Goal: Task Accomplishment & Management: Complete application form

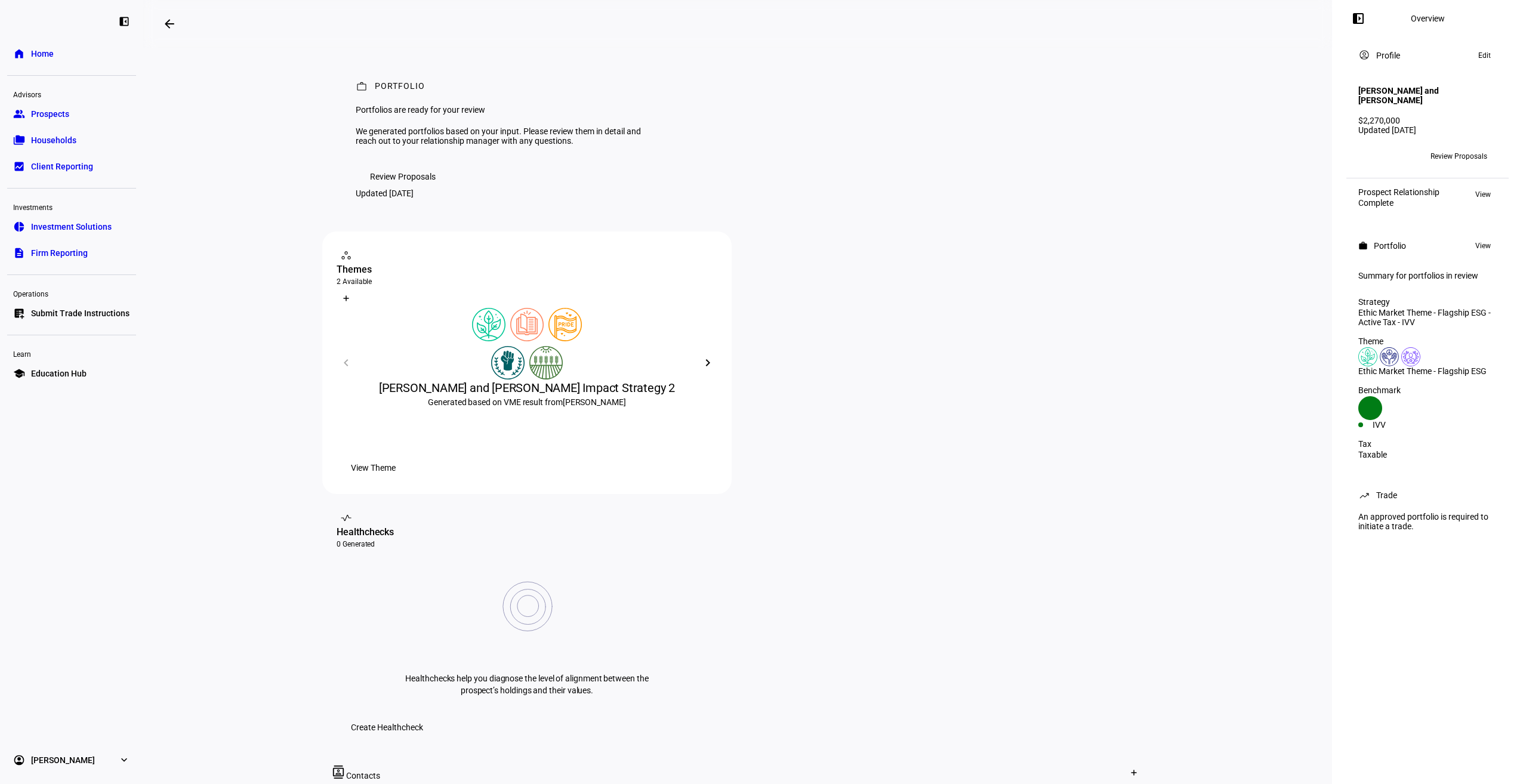
click at [1483, 155] on span "Review Proposals" at bounding box center [1458, 156] width 57 height 19
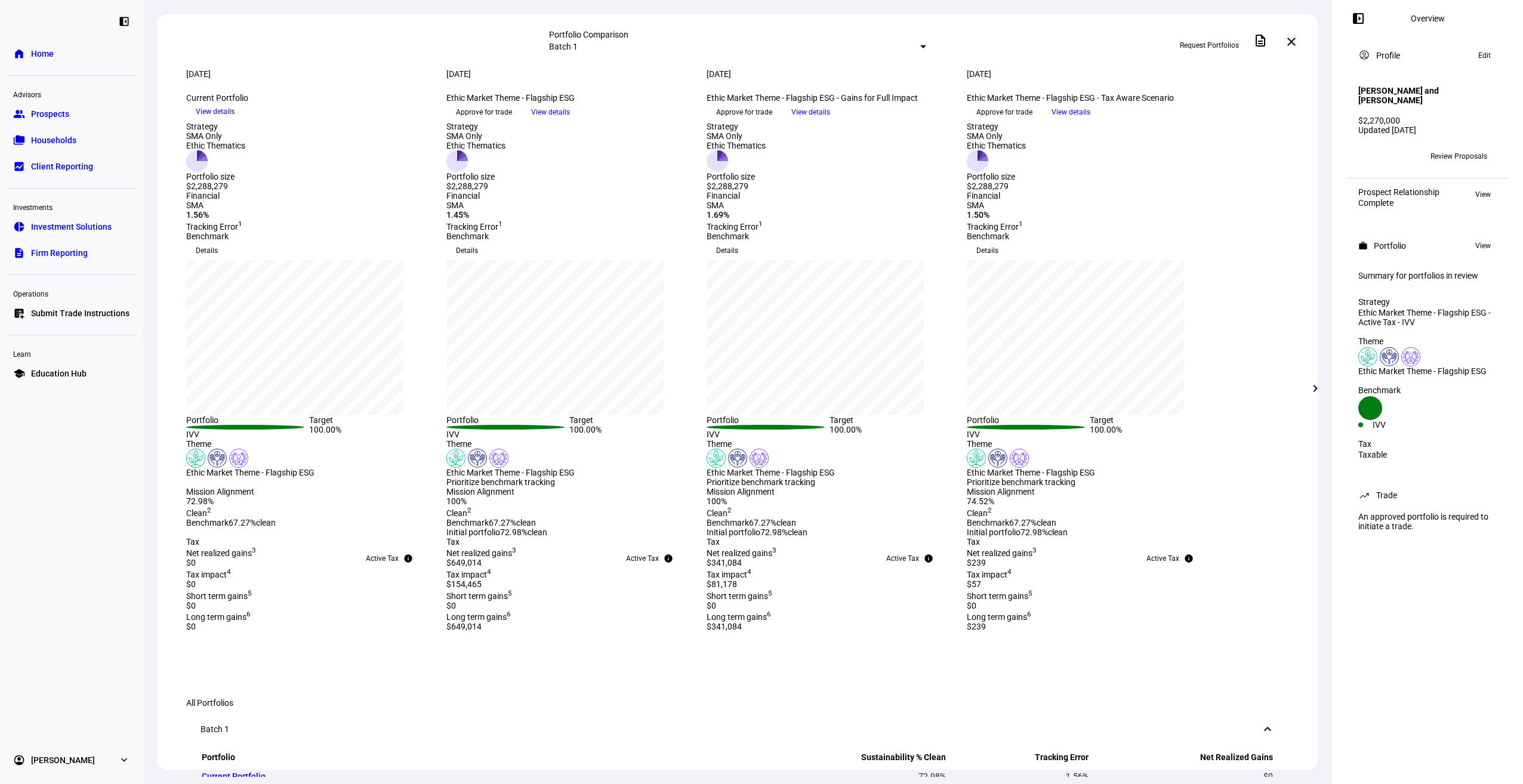
click at [1206, 46] on span "Request Portfolios" at bounding box center [1210, 45] width 59 height 19
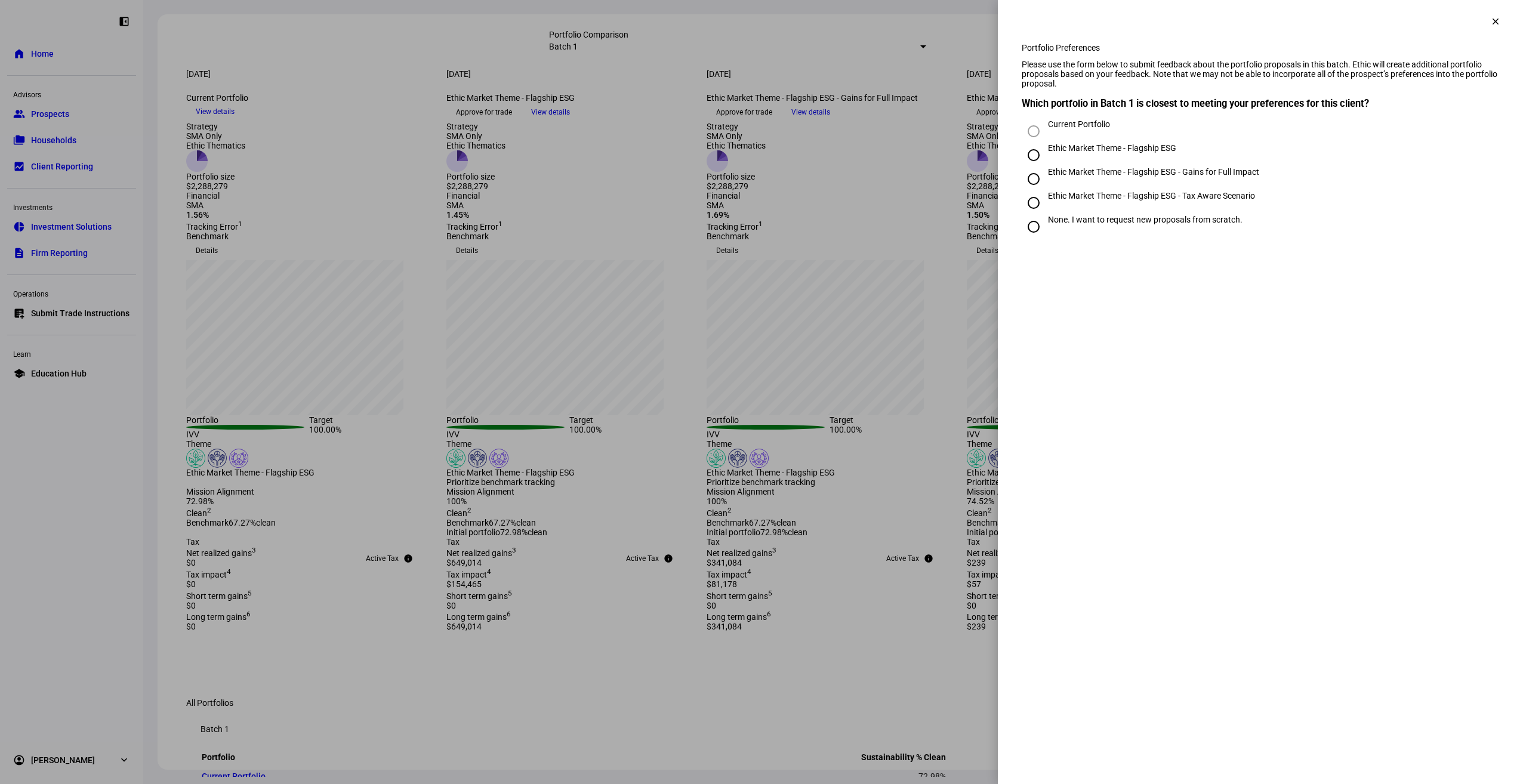
click at [1082, 224] on div "None. I want to request new proposals from scratch." at bounding box center [1145, 219] width 195 height 10
click at [1046, 238] on input "None. I want to request new proposals from scratch." at bounding box center [1033, 226] width 24 height 24
radio input "true"
click at [1397, 340] on div "Work closely with the prospect to build their unique values driven portfolio." at bounding box center [1423, 329] width 126 height 29
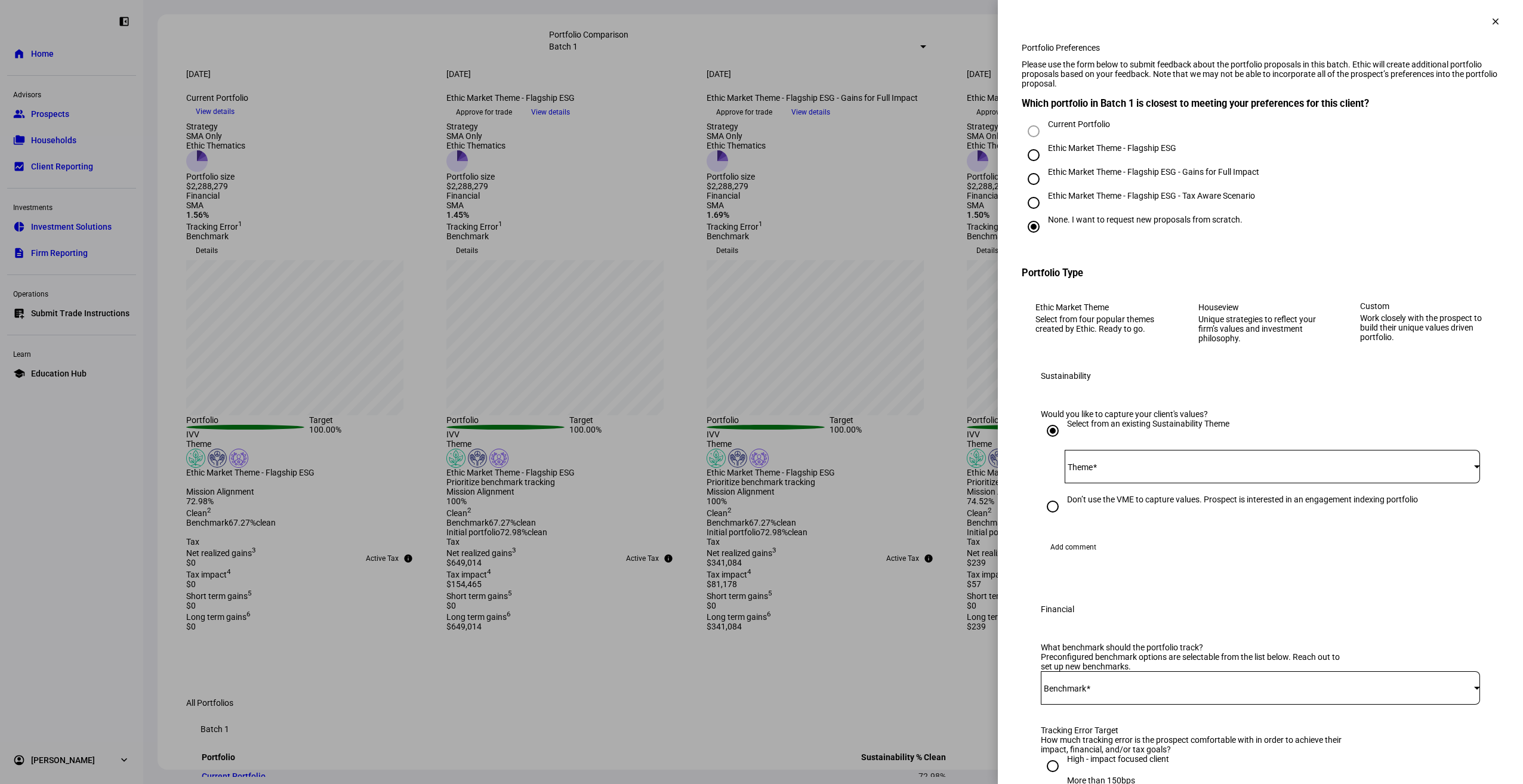
click at [1205, 494] on div at bounding box center [1273, 488] width 415 height 11
click at [1205, 483] on div at bounding box center [1273, 467] width 415 height 33
click at [1203, 577] on span "[PERSON_NAME] and [PERSON_NAME] Impact Strategy 2" at bounding box center [1172, 576] width 214 height 10
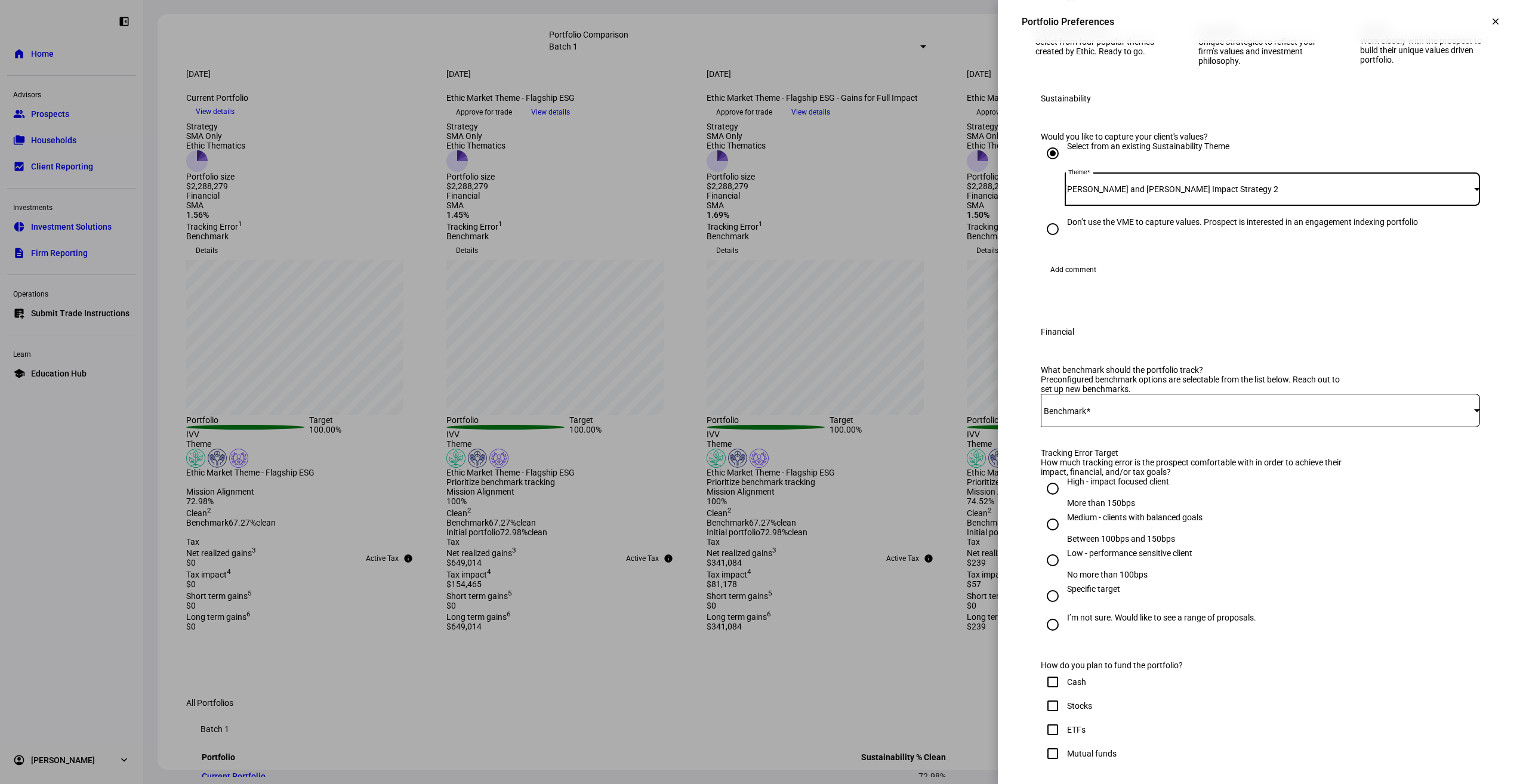
scroll to position [326, 0]
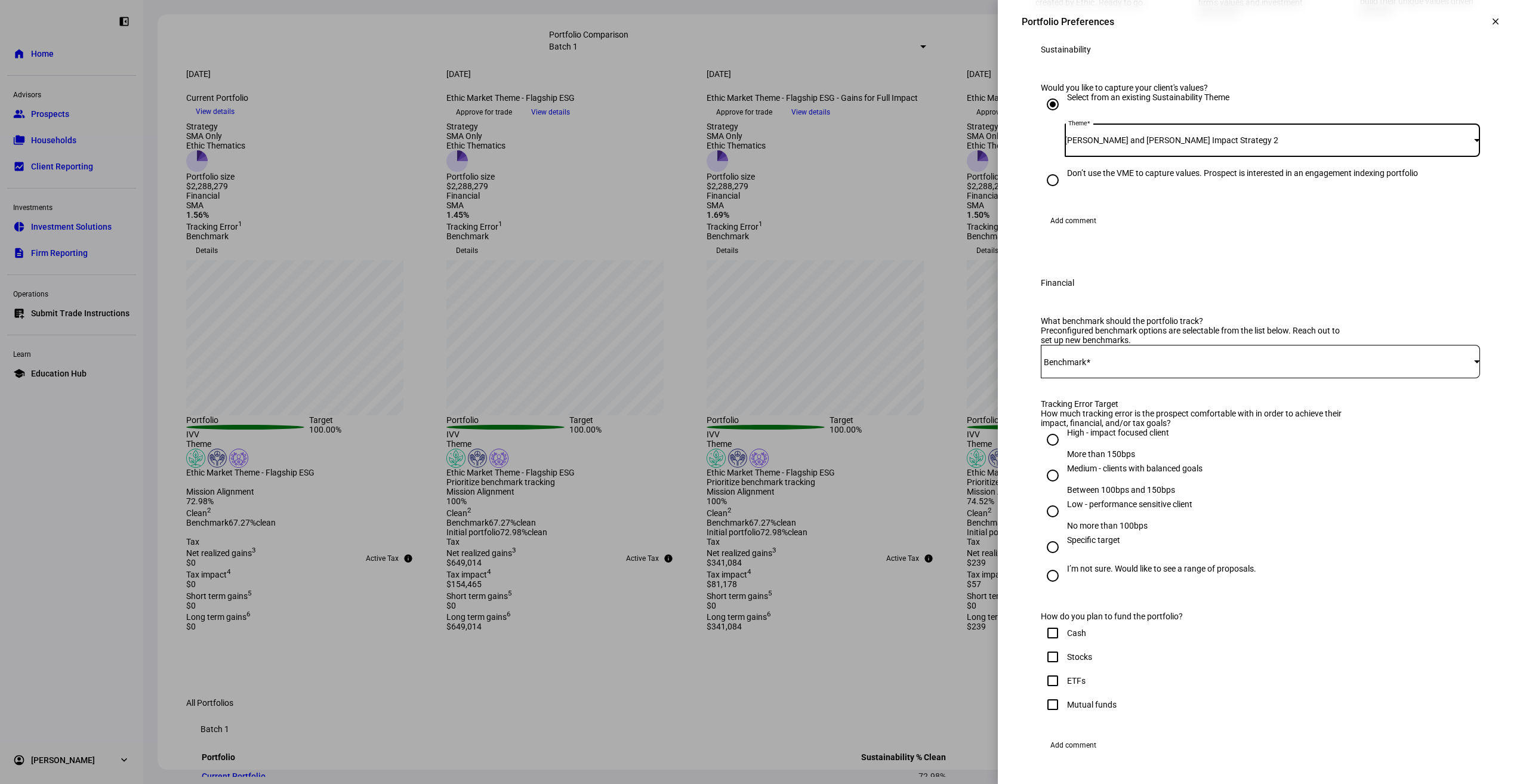
click at [1182, 366] on span at bounding box center [1257, 361] width 434 height 10
click at [1171, 494] on mat-option "iShares CORE S&P 500 ETF - IVV" at bounding box center [1252, 490] width 438 height 29
click at [1137, 438] on div "High - impact focused client" at bounding box center [1117, 433] width 102 height 10
click at [1065, 452] on input "High - impact focused client More than 150bps" at bounding box center [1052, 440] width 24 height 24
radio input "true"
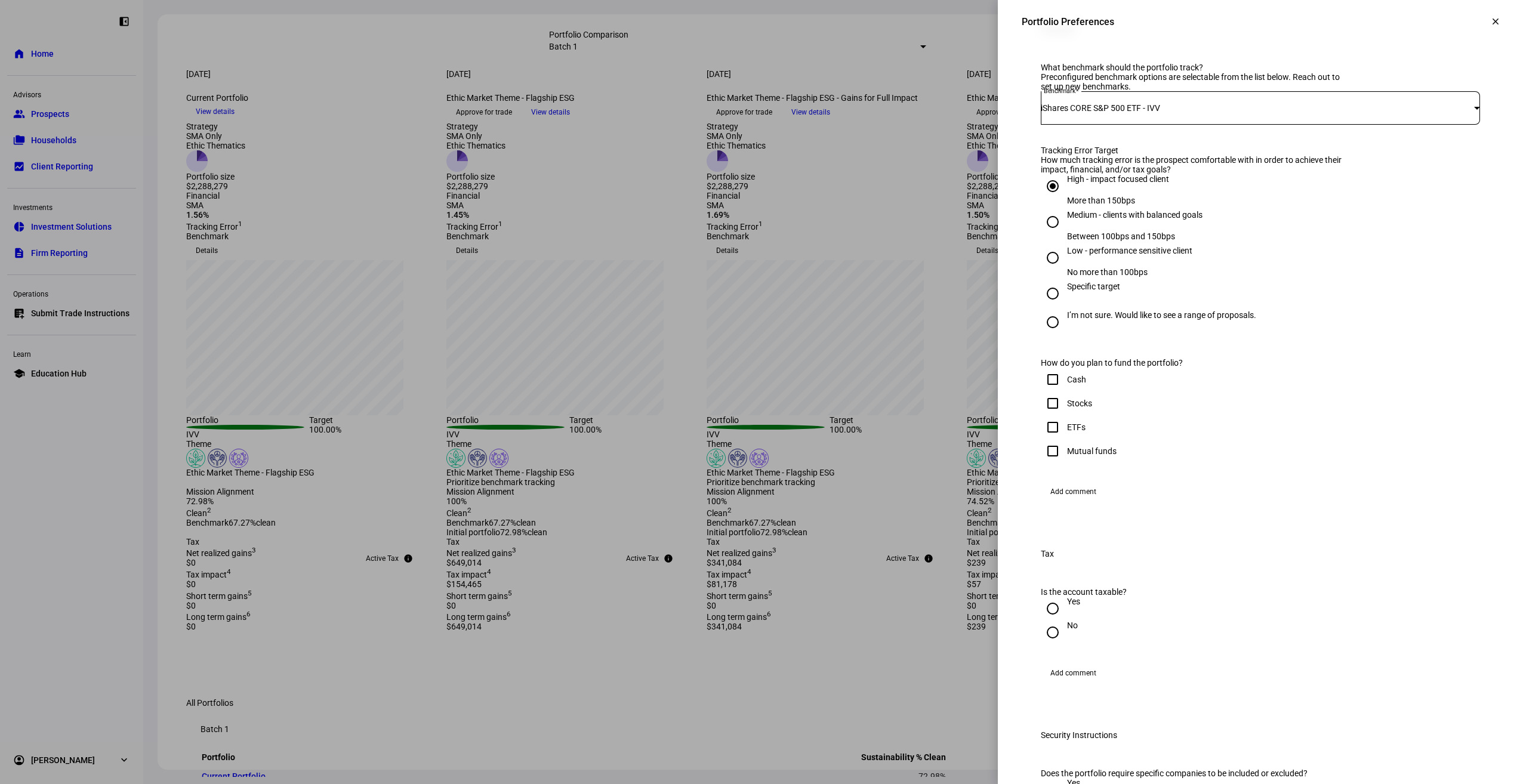
scroll to position [702, 0]
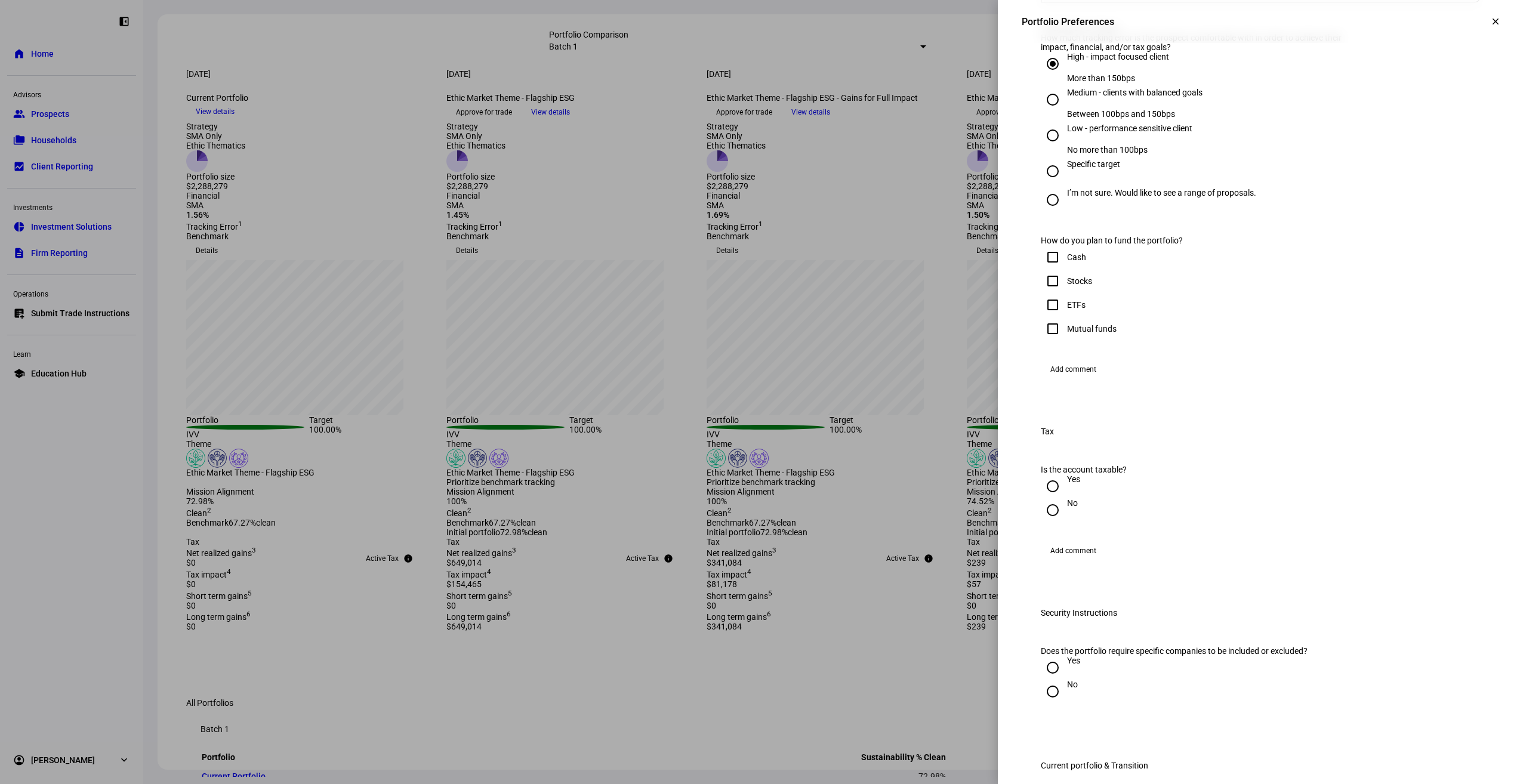
click at [1044, 293] on input "Stocks" at bounding box center [1052, 281] width 24 height 24
checkbox input "true"
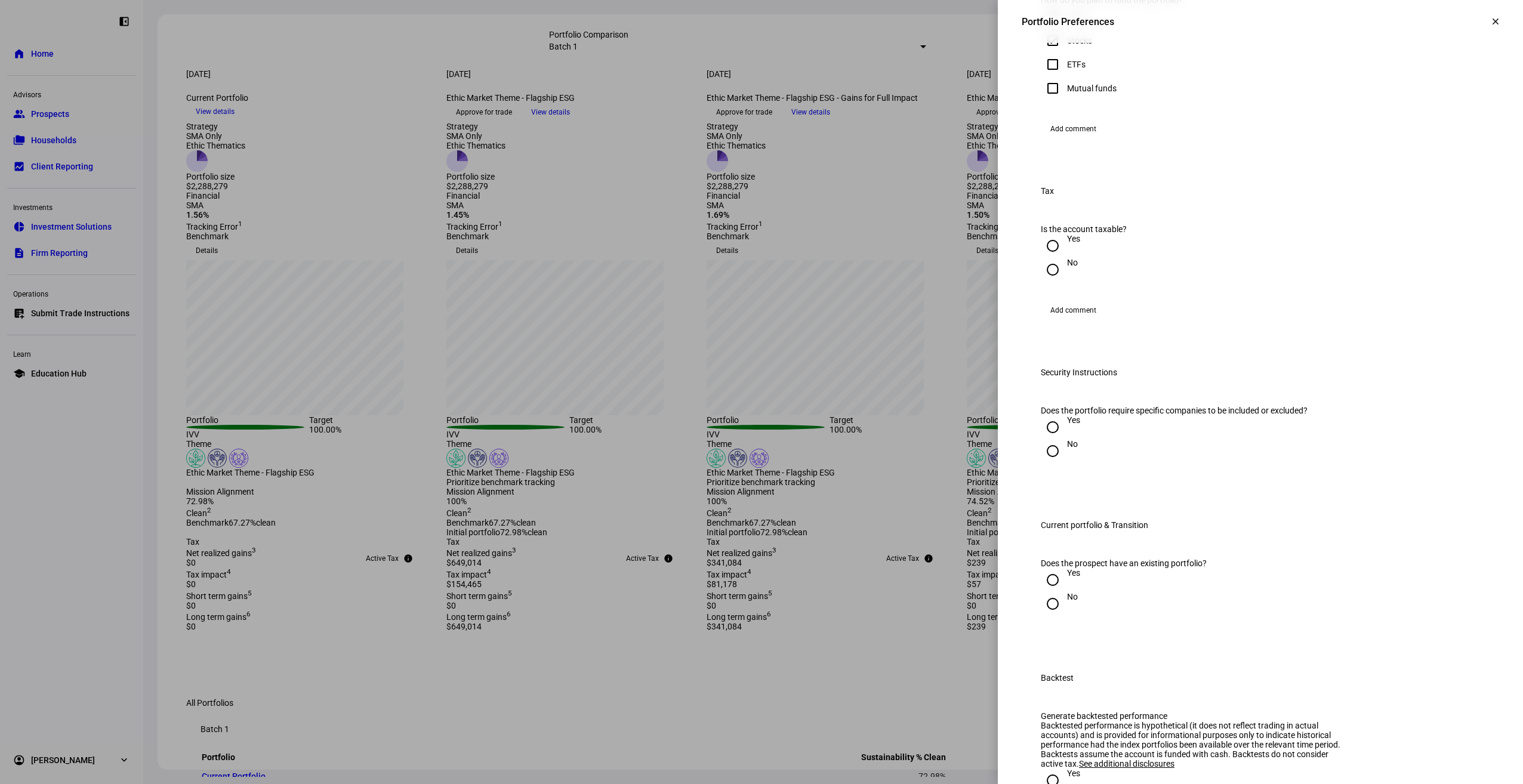
scroll to position [956, 0]
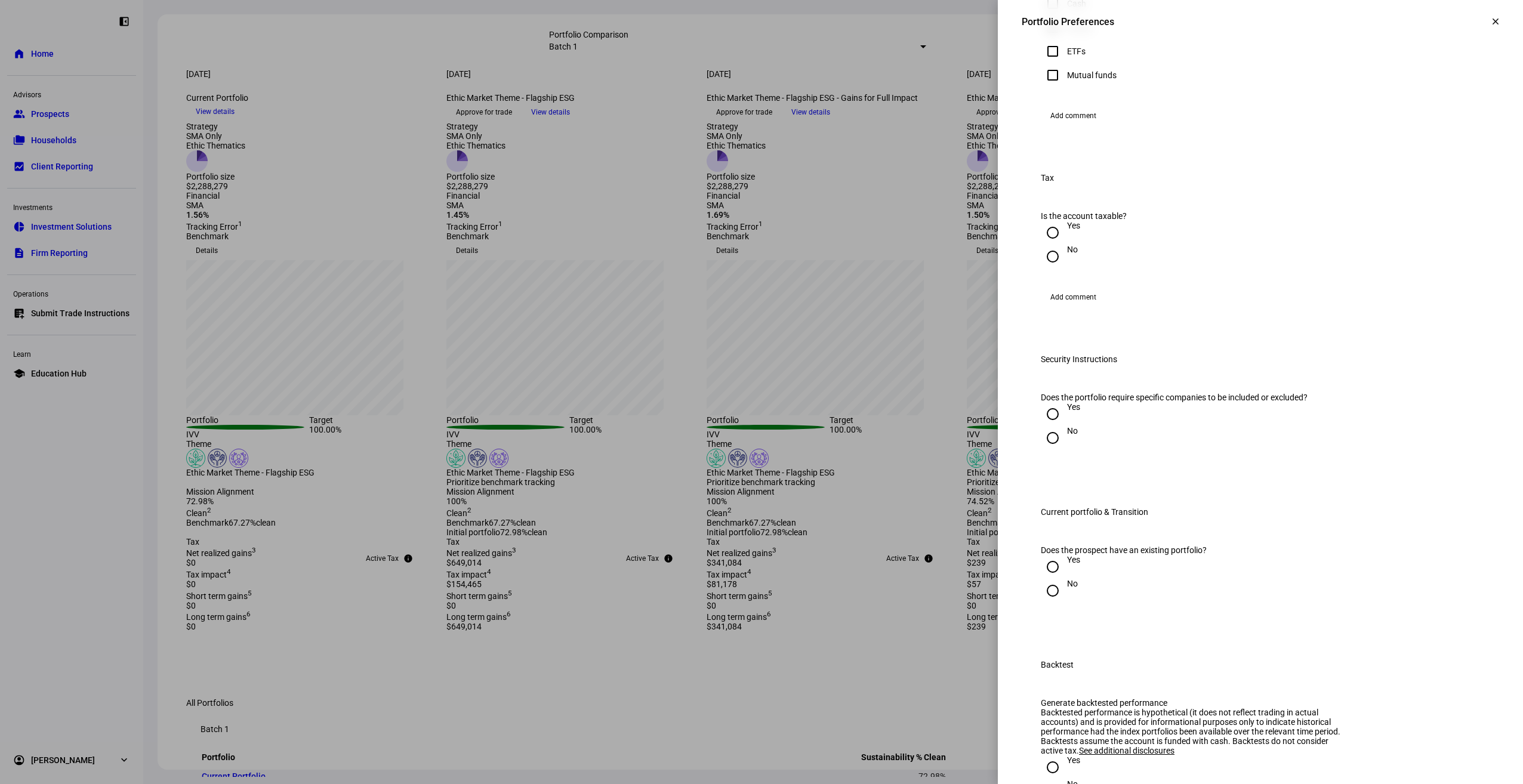
click at [1067, 230] on div "Yes" at bounding box center [1073, 225] width 13 height 10
click at [1062, 245] on input "Yes" at bounding box center [1052, 232] width 24 height 24
radio input "true"
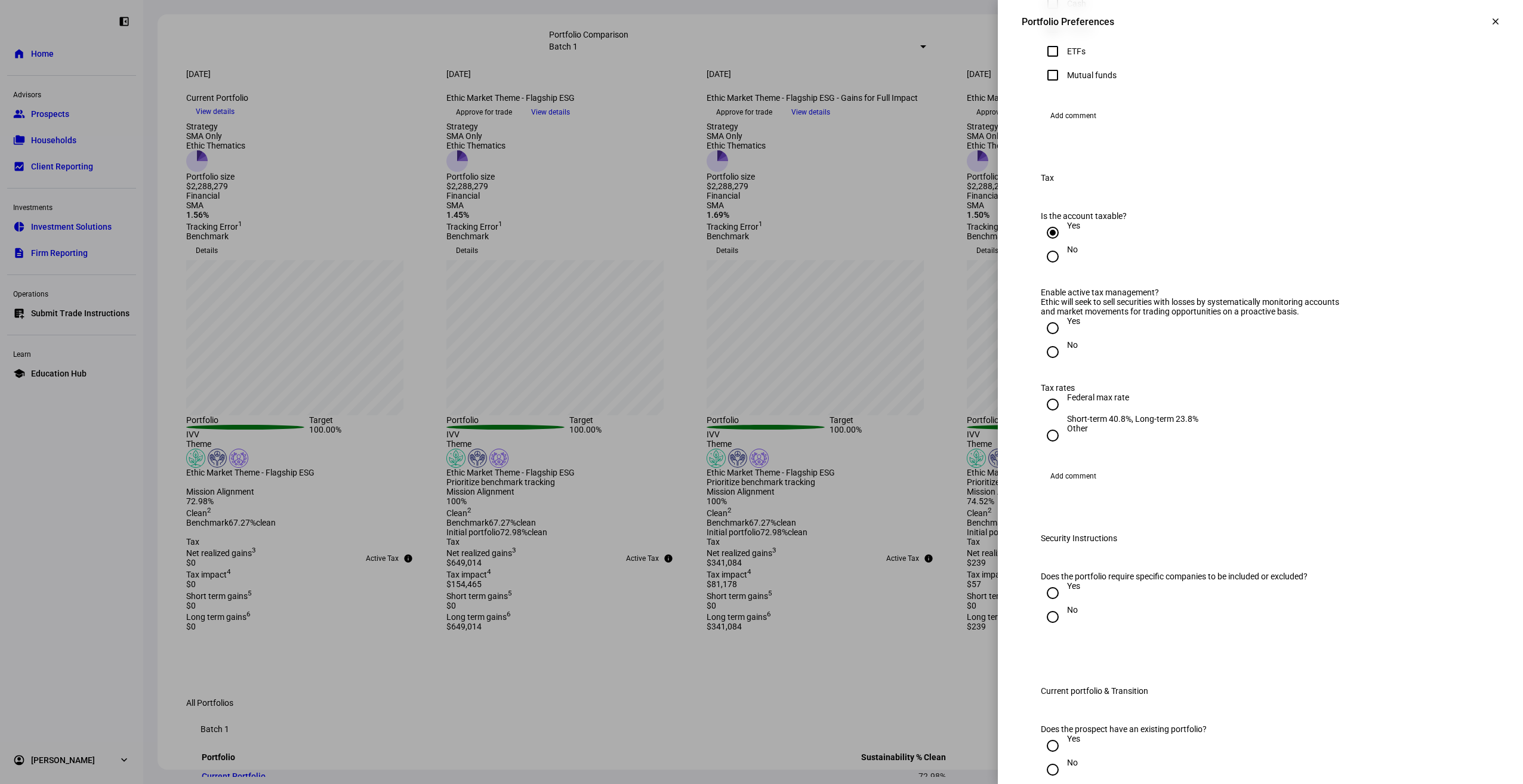
click at [1067, 326] on div "Yes" at bounding box center [1073, 321] width 13 height 10
click at [1058, 340] on input "Yes" at bounding box center [1052, 328] width 24 height 24
radio input "true"
click at [1105, 402] on div "Federal max rate" at bounding box center [1132, 397] width 132 height 10
click at [1065, 417] on input "Federal max rate Short-term 40.8%, Long-term 23.8%" at bounding box center [1052, 404] width 24 height 24
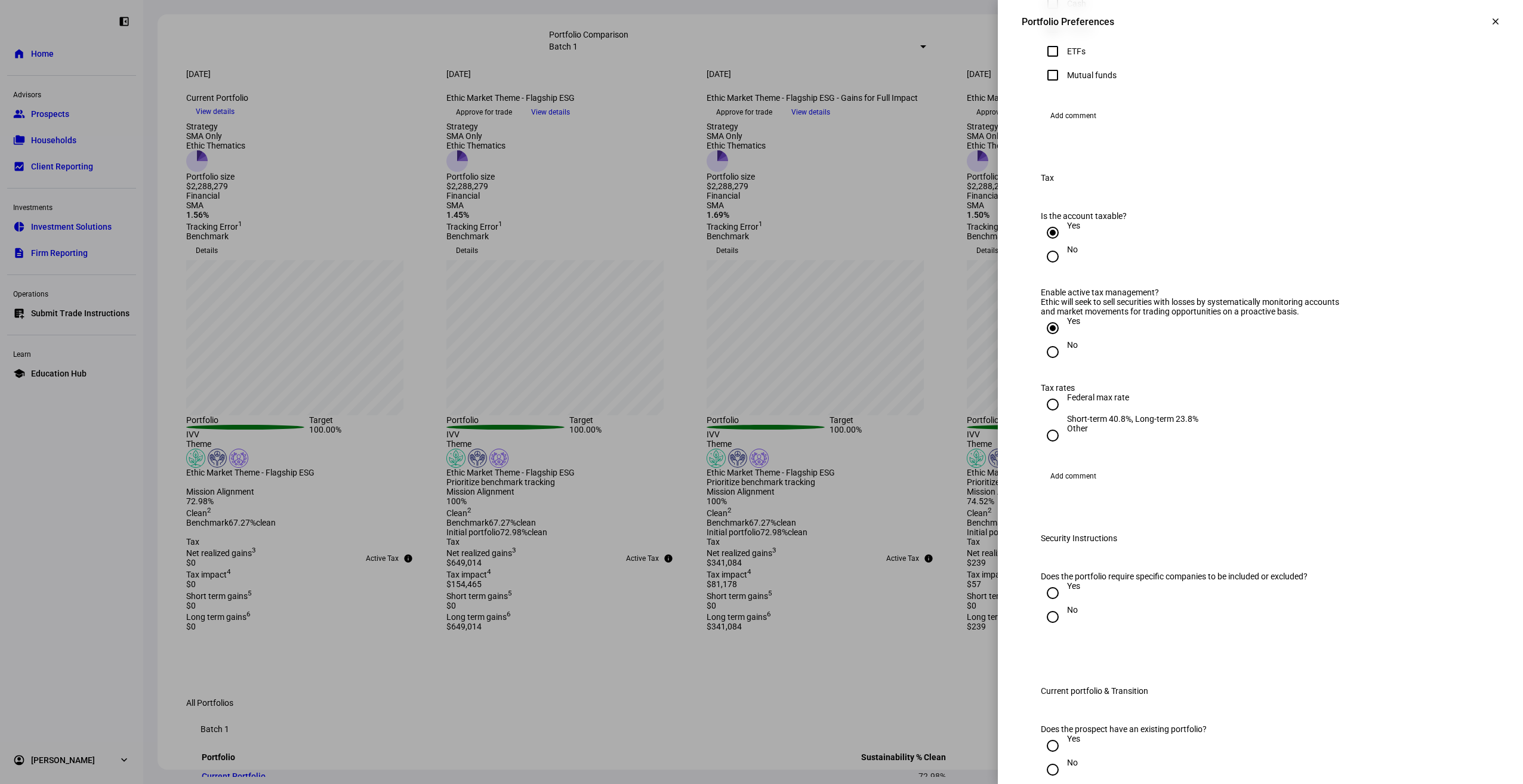
radio input "true"
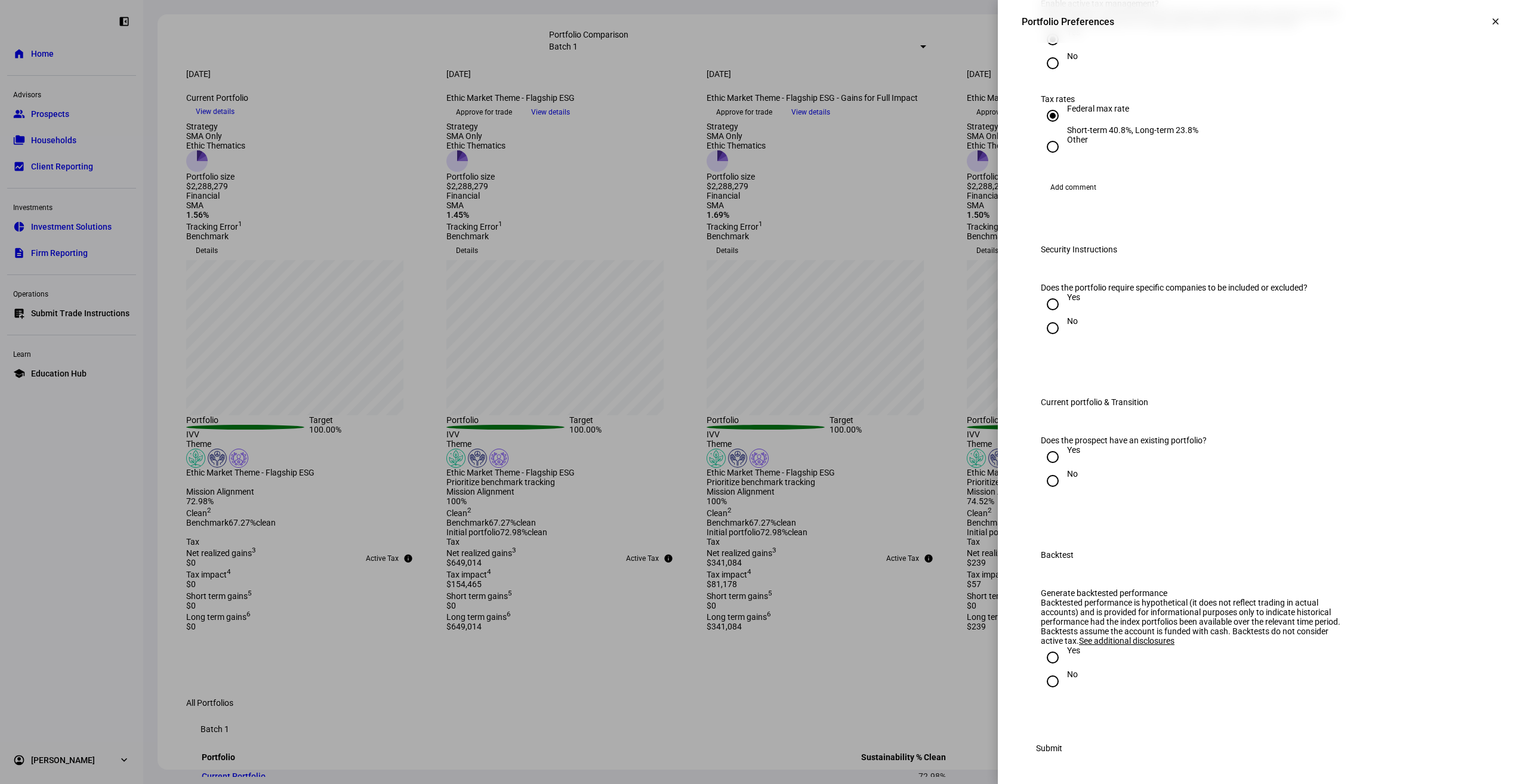
scroll to position [1373, 0]
click at [1055, 343] on div at bounding box center [1053, 328] width 29 height 29
radio input "true"
click at [1067, 454] on div "Yes" at bounding box center [1073, 449] width 13 height 10
click at [1058, 469] on input "Yes" at bounding box center [1052, 456] width 24 height 24
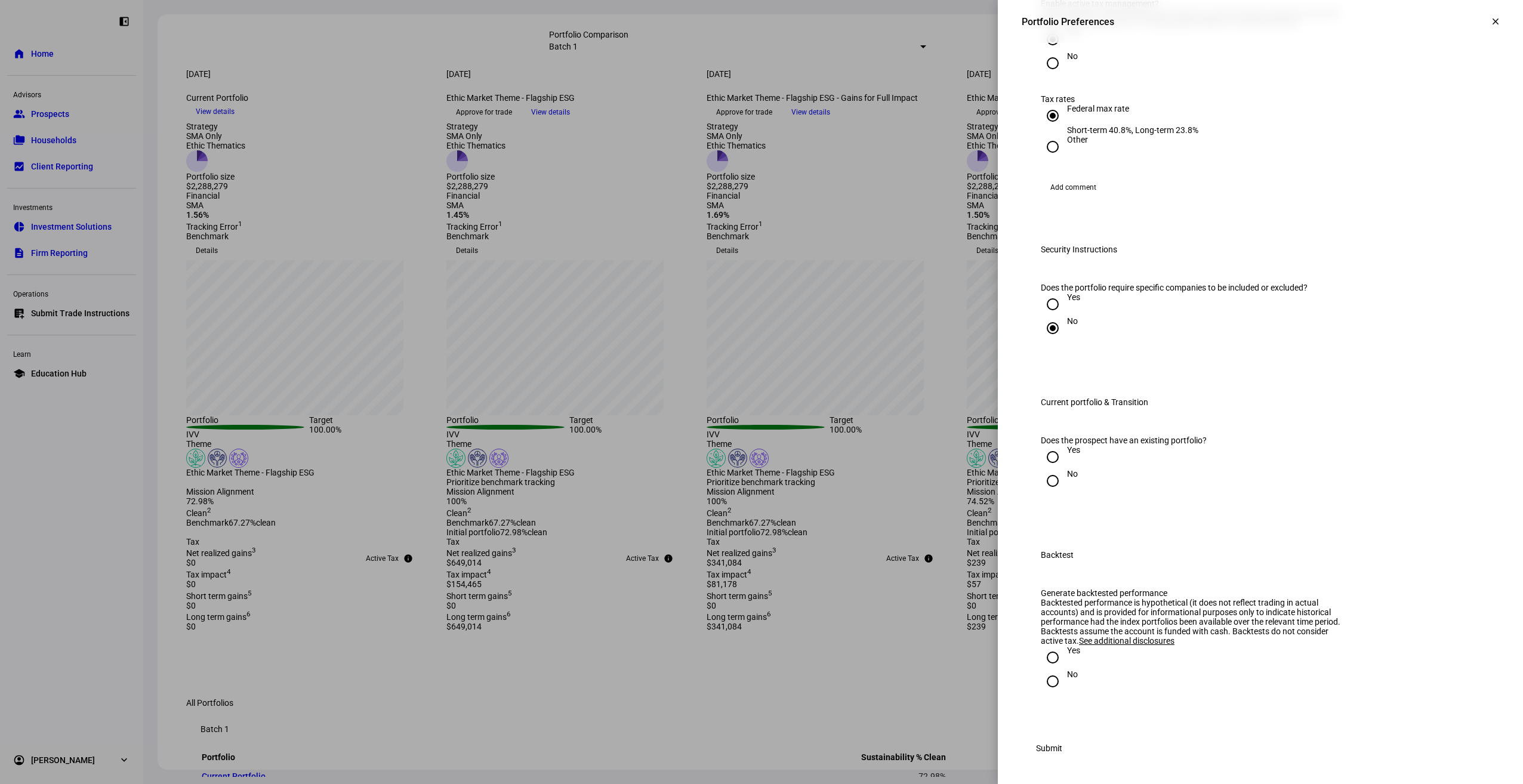
radio input "true"
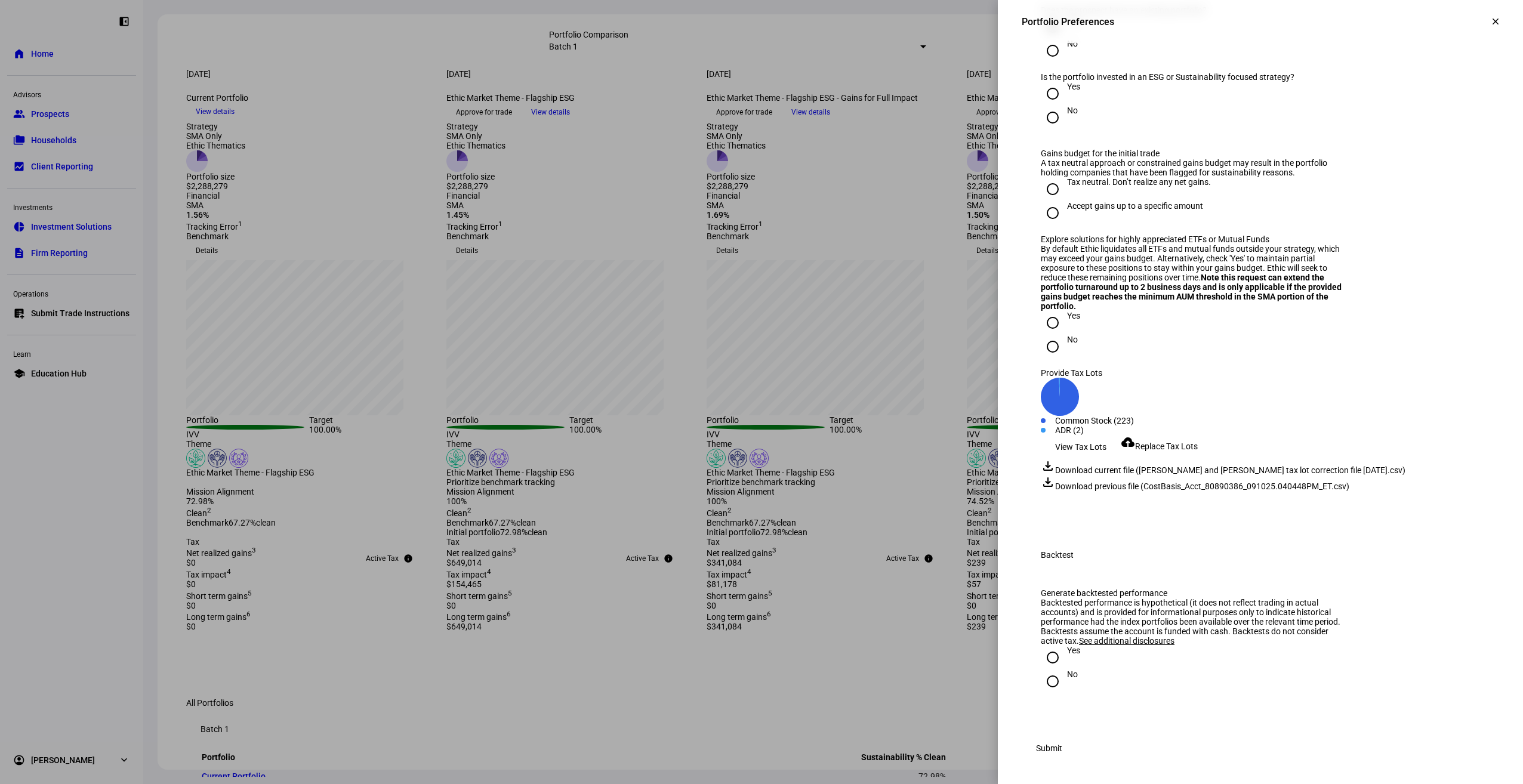
scroll to position [1763, 0]
click at [1067, 92] on div "Yes" at bounding box center [1073, 86] width 13 height 10
click at [1063, 106] on input "Yes" at bounding box center [1052, 93] width 24 height 24
radio input "true"
click at [1074, 211] on div "Accept gains up to a specific amount" at bounding box center [1135, 206] width 136 height 10
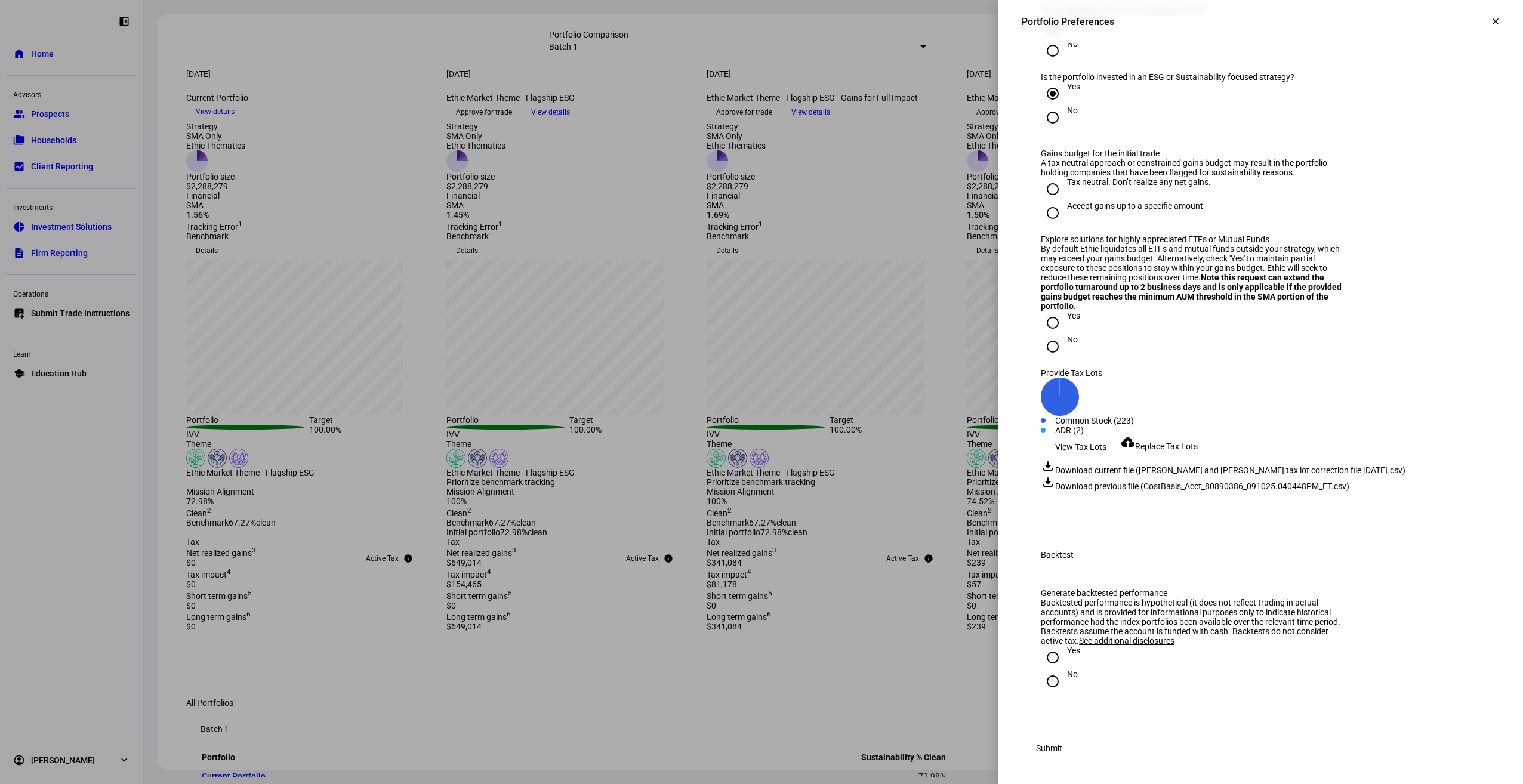
click at [1065, 225] on input "Accept gains up to a specific amount" at bounding box center [1052, 213] width 24 height 24
radio input "true"
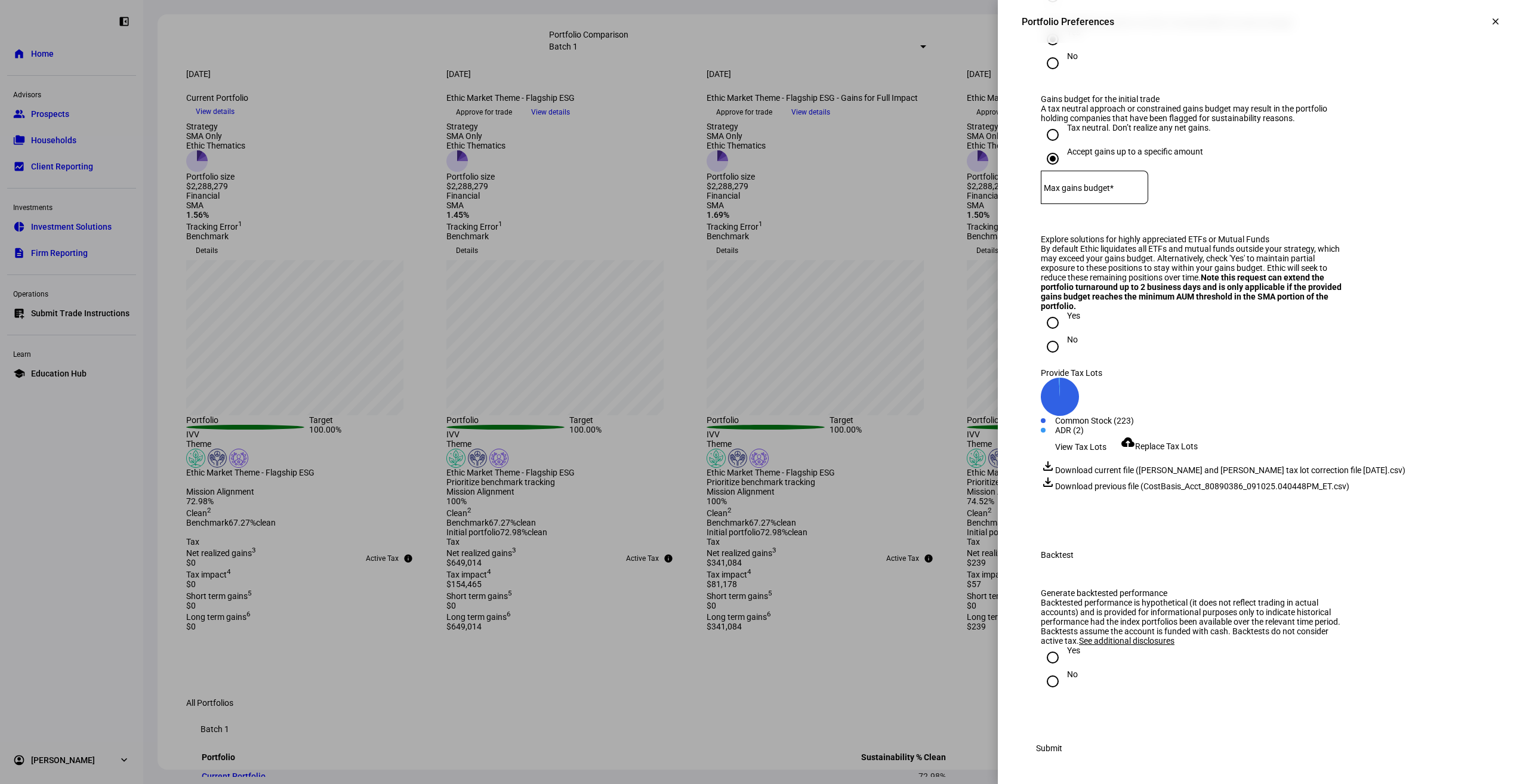
click at [1098, 204] on div at bounding box center [1094, 187] width 107 height 33
type input "50,000"
click at [1067, 344] on div "No" at bounding box center [1072, 339] width 10 height 10
click at [1058, 358] on input "No" at bounding box center [1052, 346] width 24 height 24
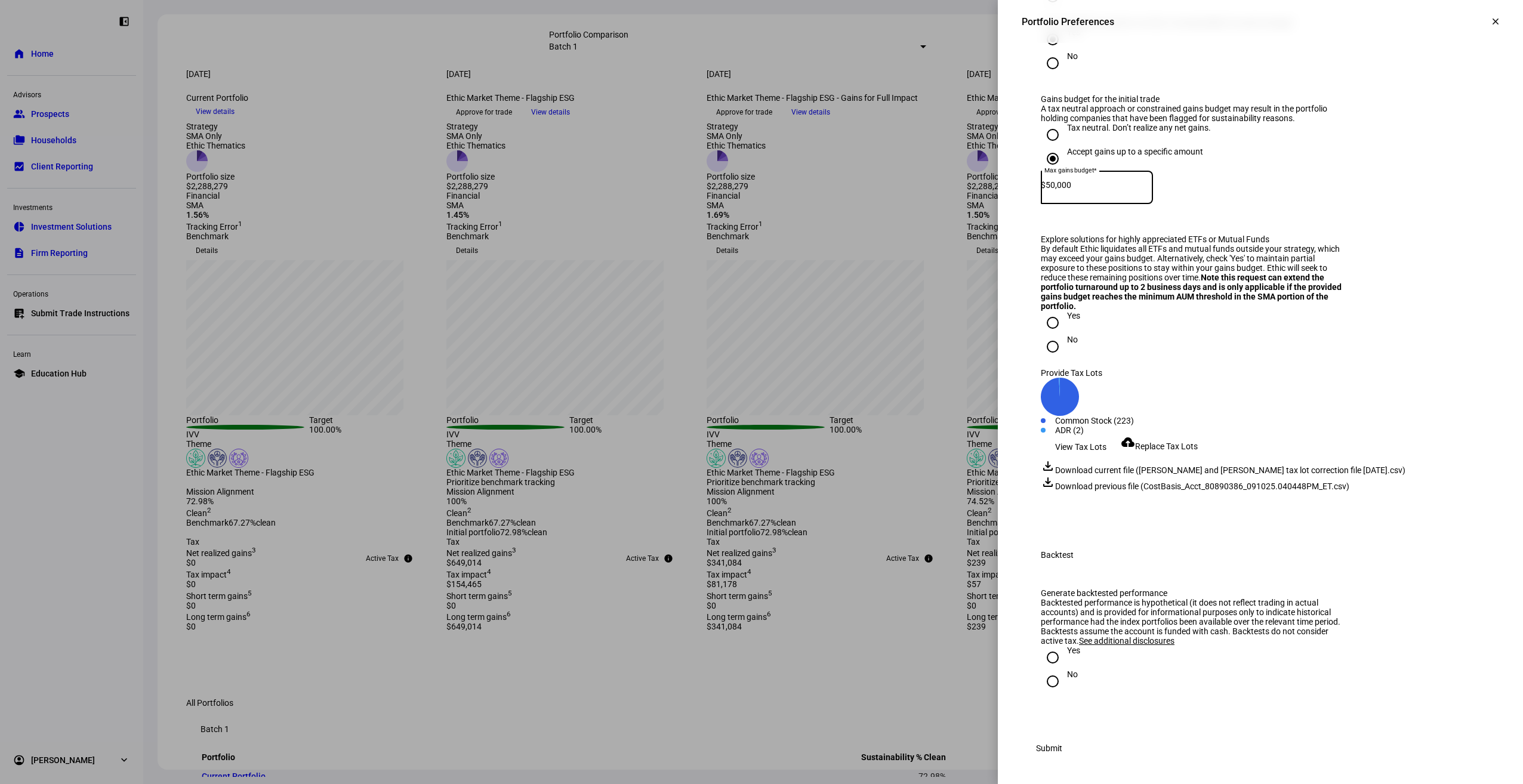
radio input "true"
click at [1067, 679] on div "No" at bounding box center [1072, 674] width 10 height 10
click at [1062, 682] on input "No" at bounding box center [1052, 681] width 24 height 24
radio input "true"
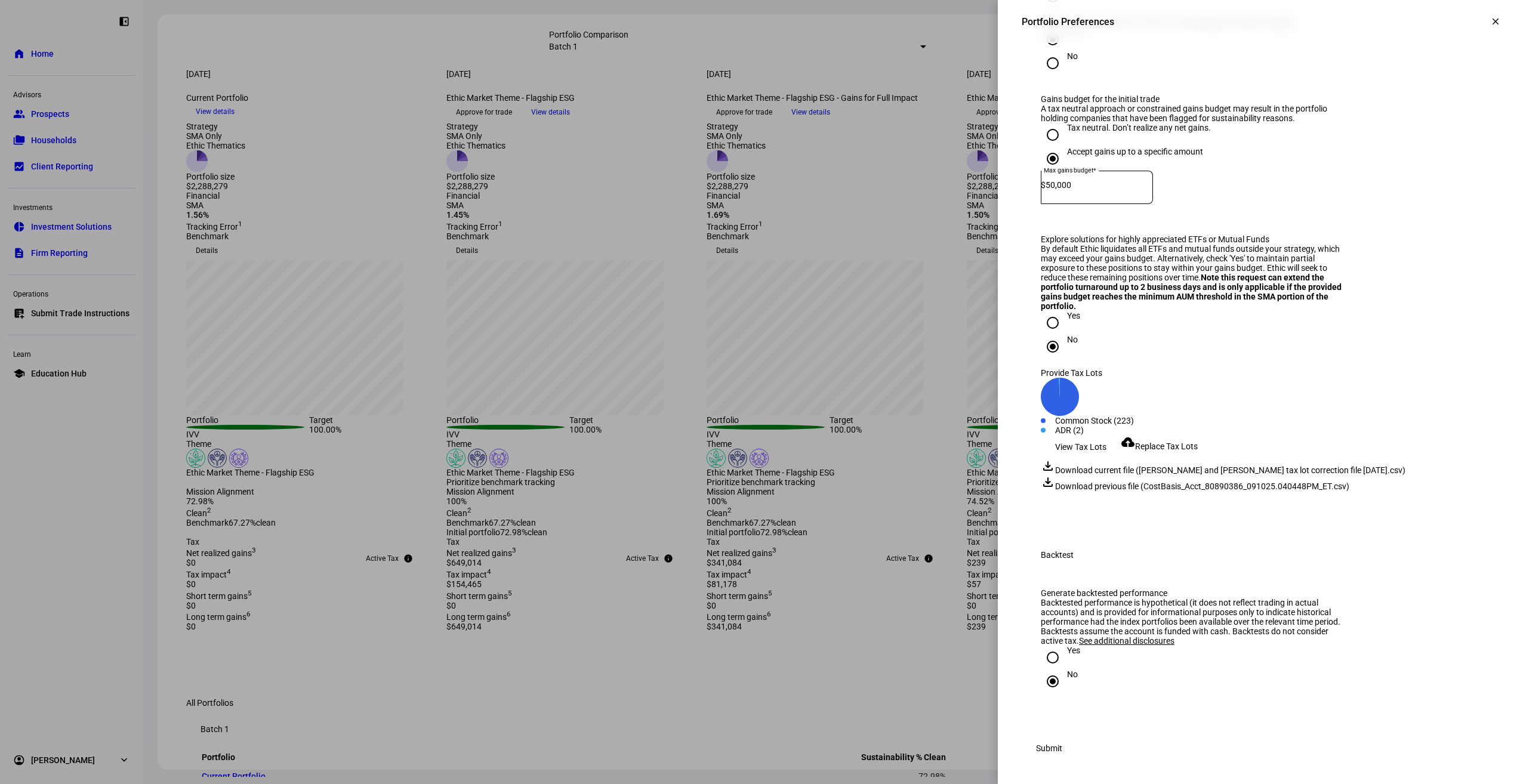
click at [1062, 751] on span "Submit" at bounding box center [1049, 747] width 26 height 24
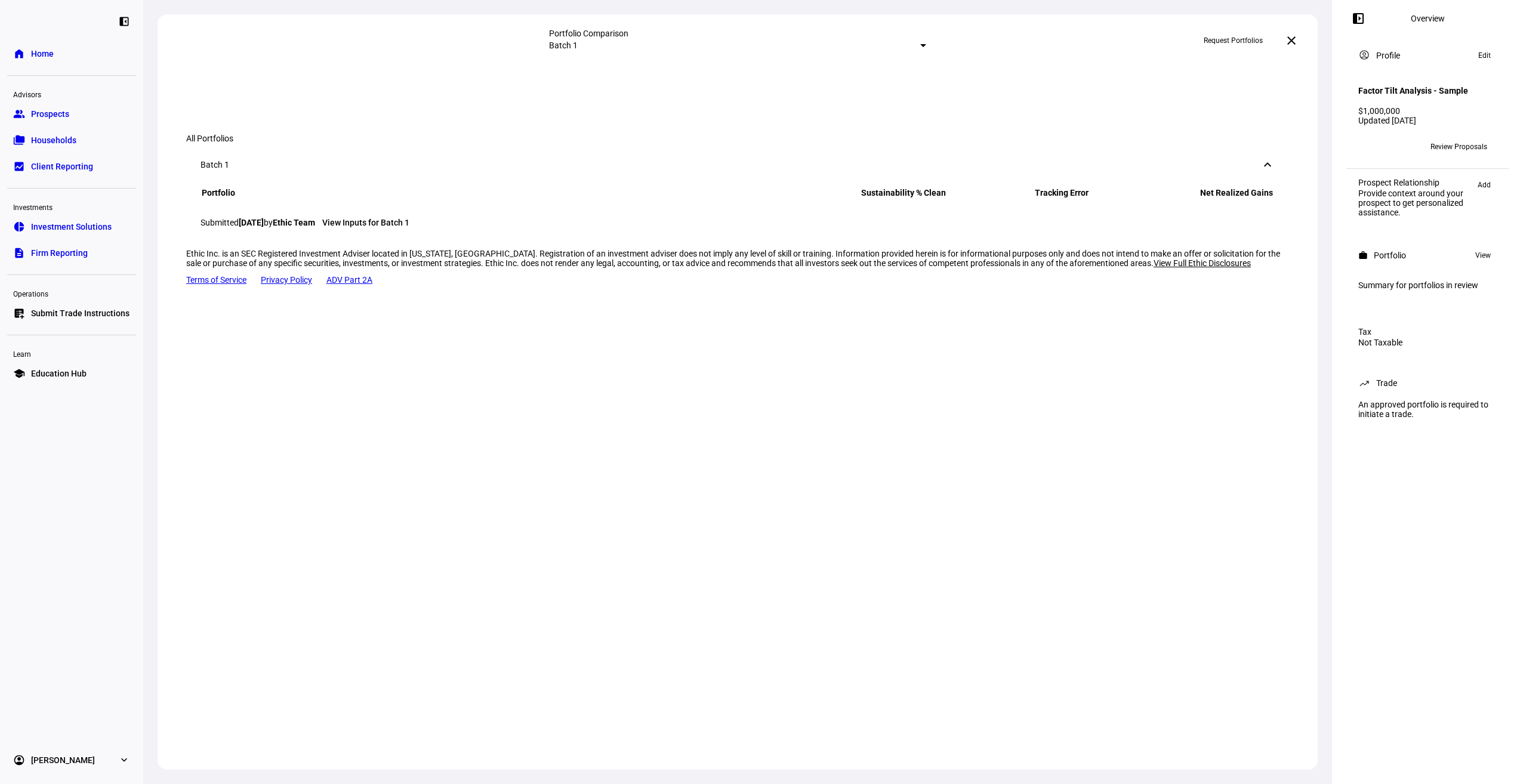
click at [1445, 156] on span "Review Proposals" at bounding box center [1458, 147] width 57 height 19
click at [409, 228] on link "View Inputs for Batch 1" at bounding box center [366, 222] width 87 height 10
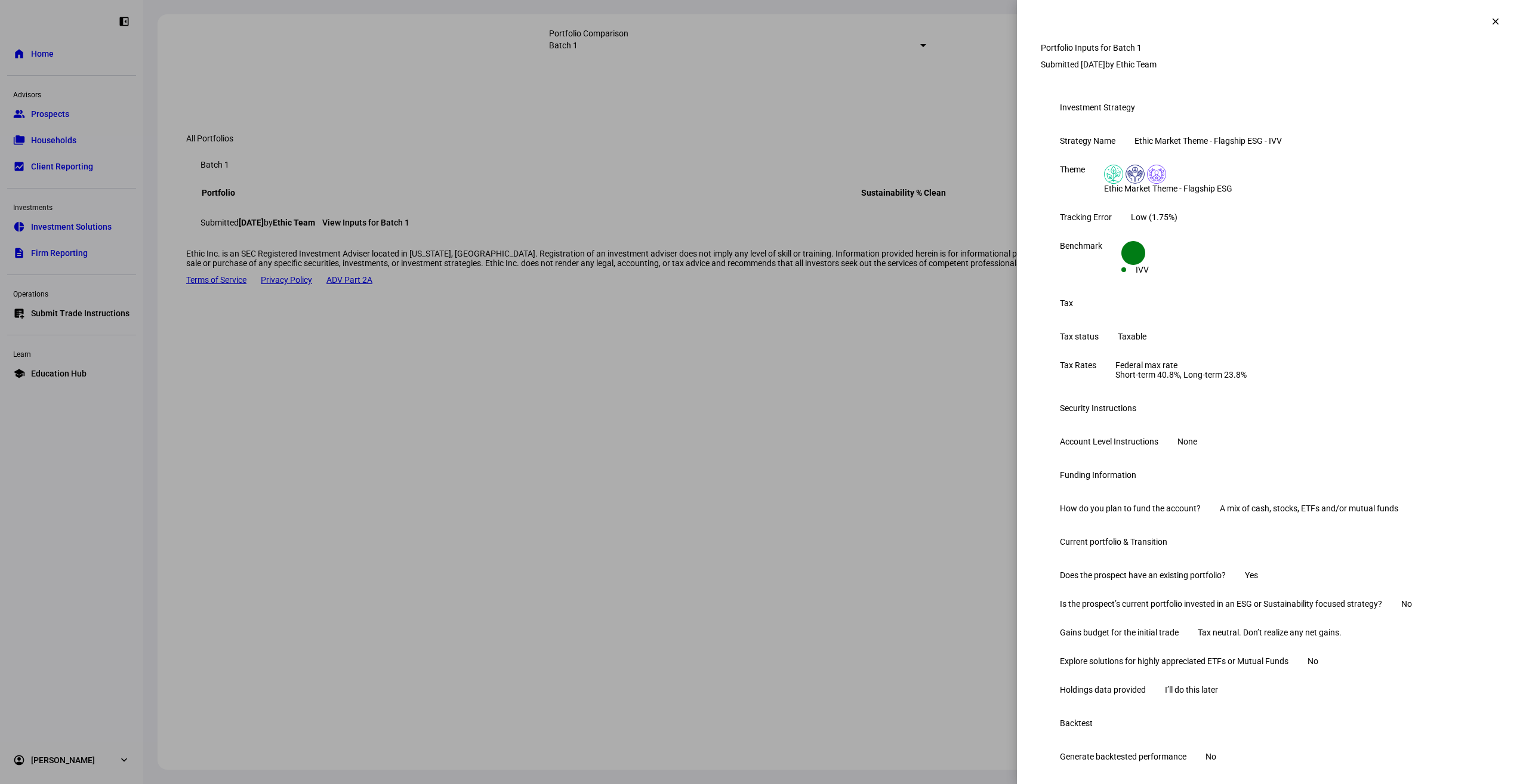
click at [1481, 31] on span at bounding box center [1495, 21] width 29 height 29
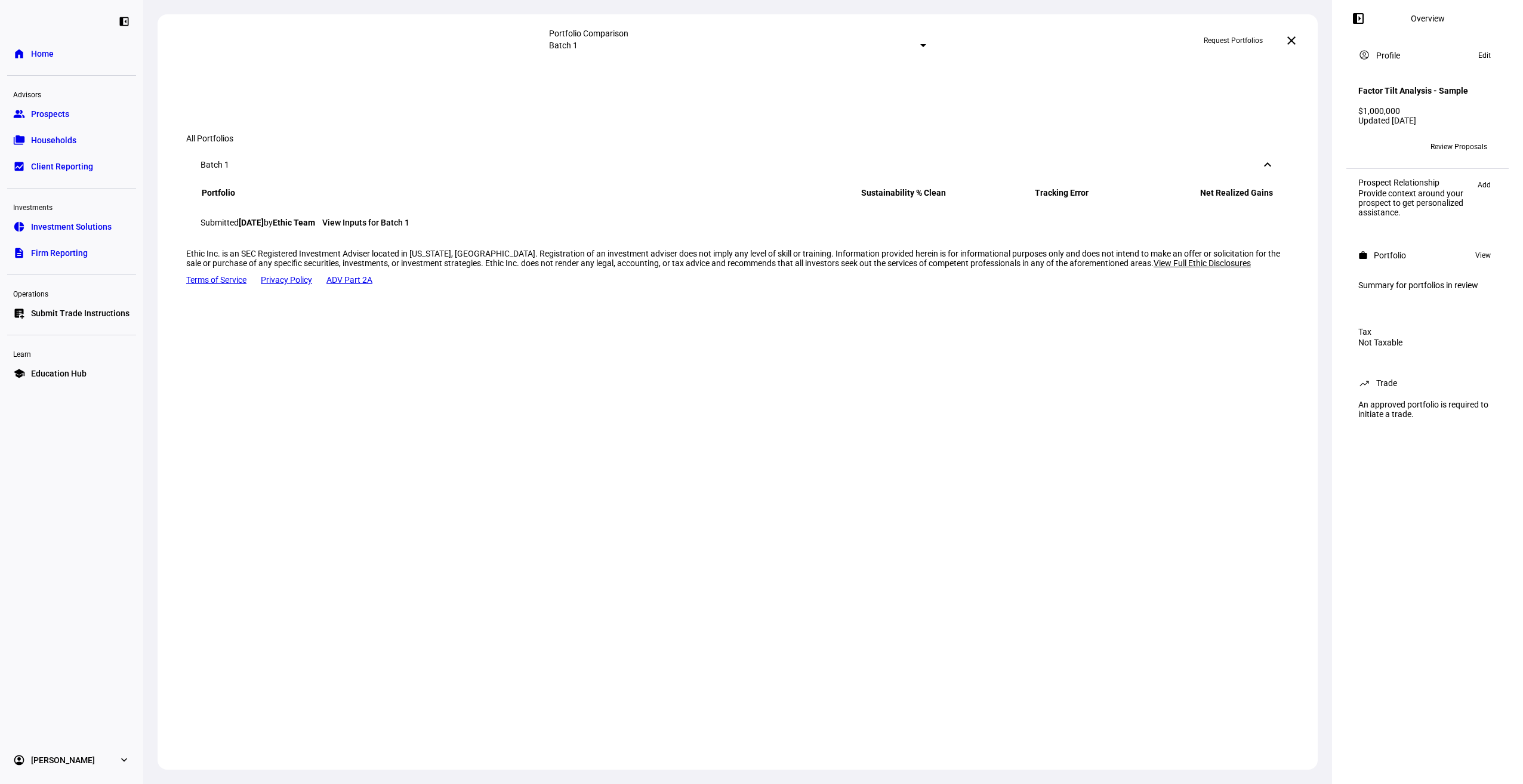
click at [1463, 153] on span "Review Proposals" at bounding box center [1458, 147] width 57 height 19
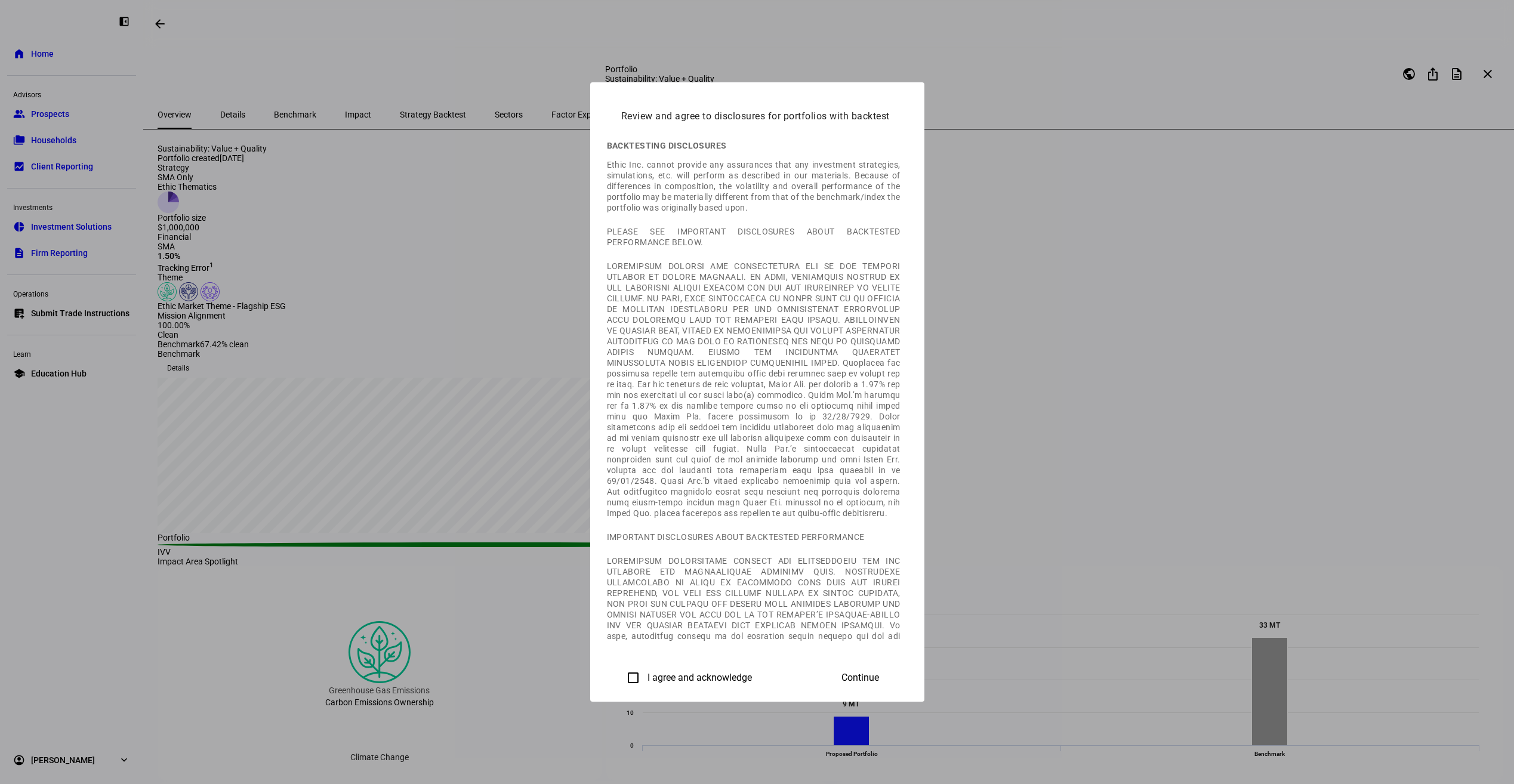
click at [645, 675] on label "I agree and acknowledge" at bounding box center [699, 678] width 106 height 10
click at [621, 675] on input "I agree and acknowledge" at bounding box center [632, 678] width 24 height 24
checkbox input "true"
click at [879, 674] on span "Continue" at bounding box center [860, 678] width 38 height 10
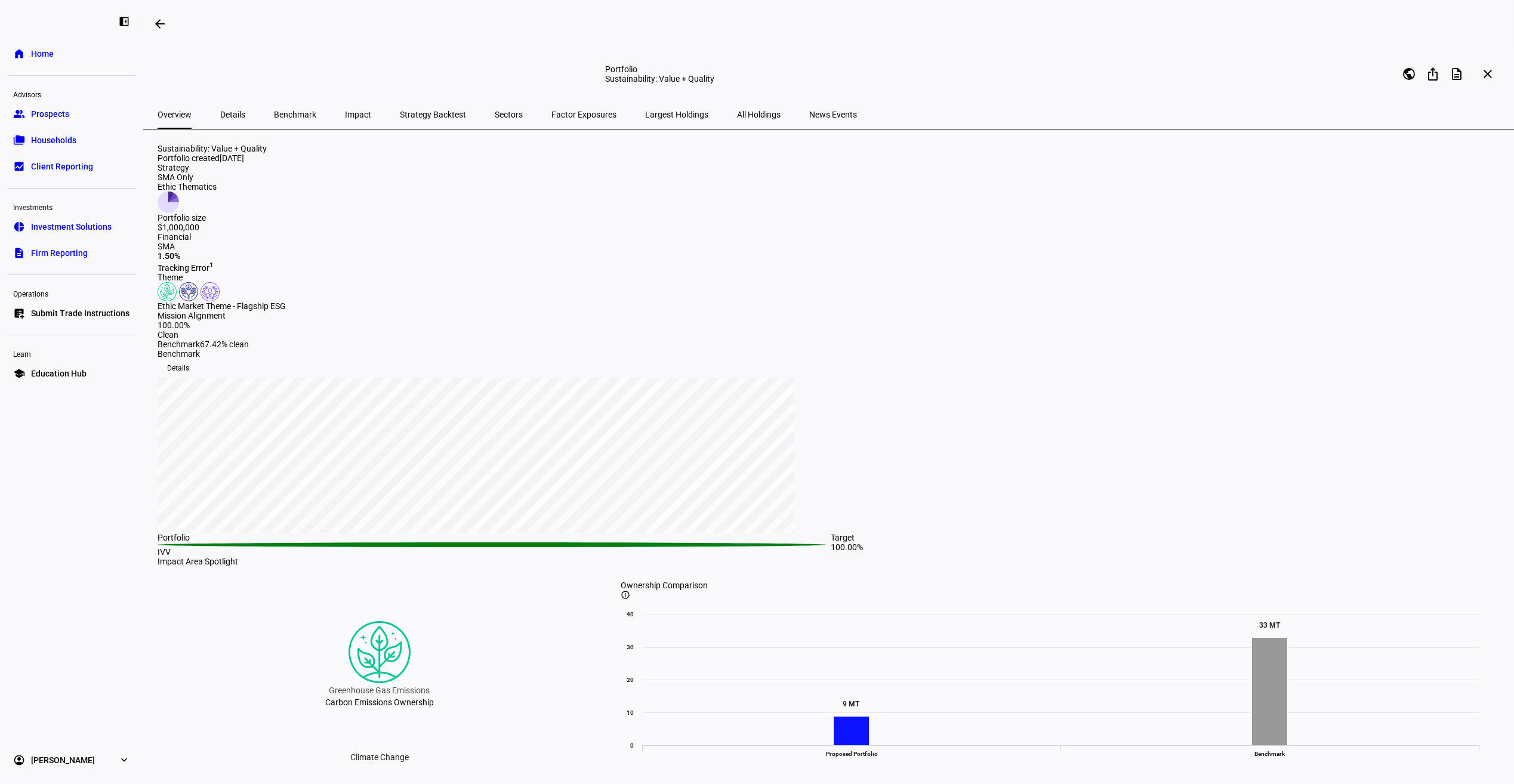
click at [220, 112] on span "Details" at bounding box center [232, 115] width 25 height 9
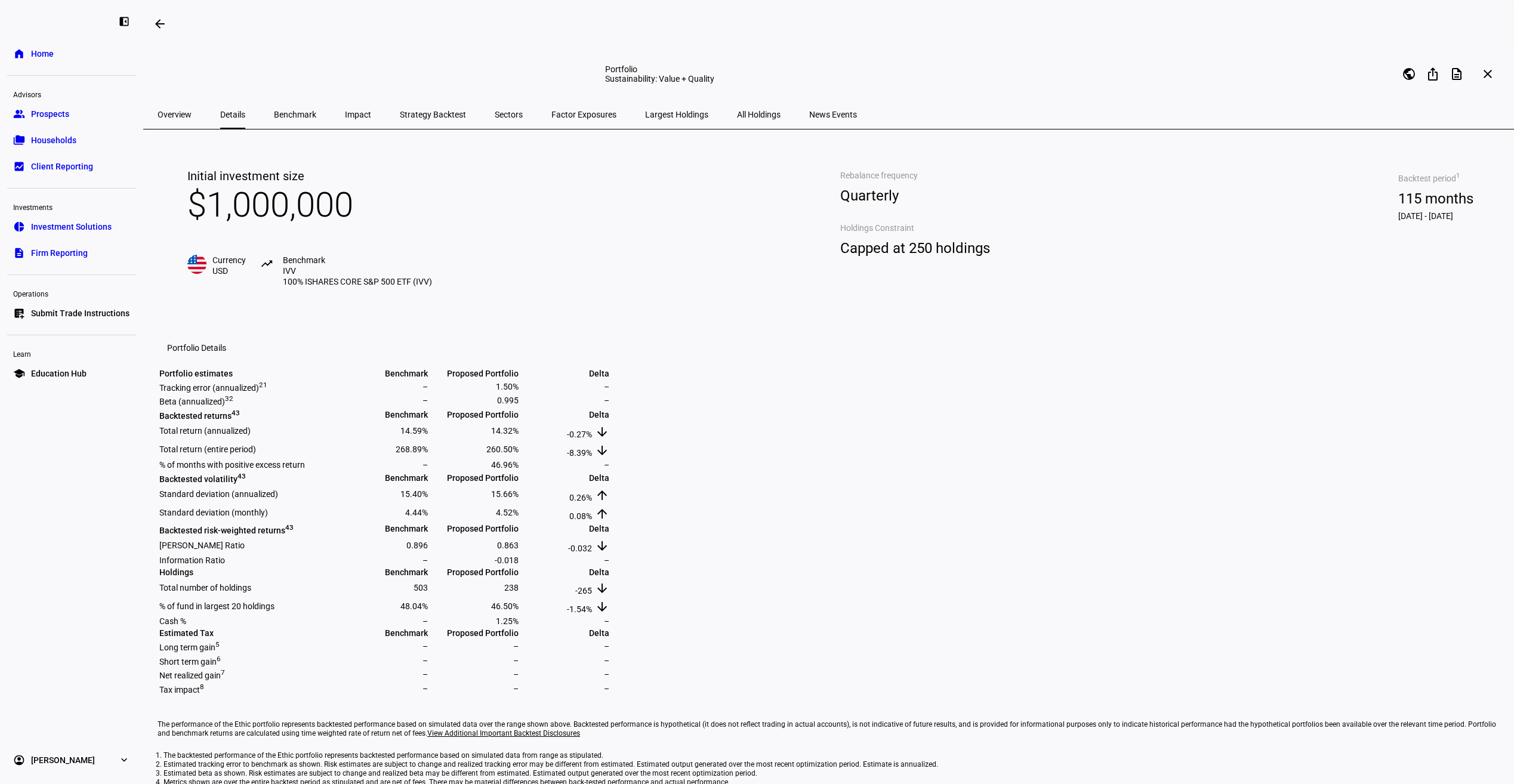
click at [645, 112] on span "Largest Holdings" at bounding box center [677, 115] width 64 height 9
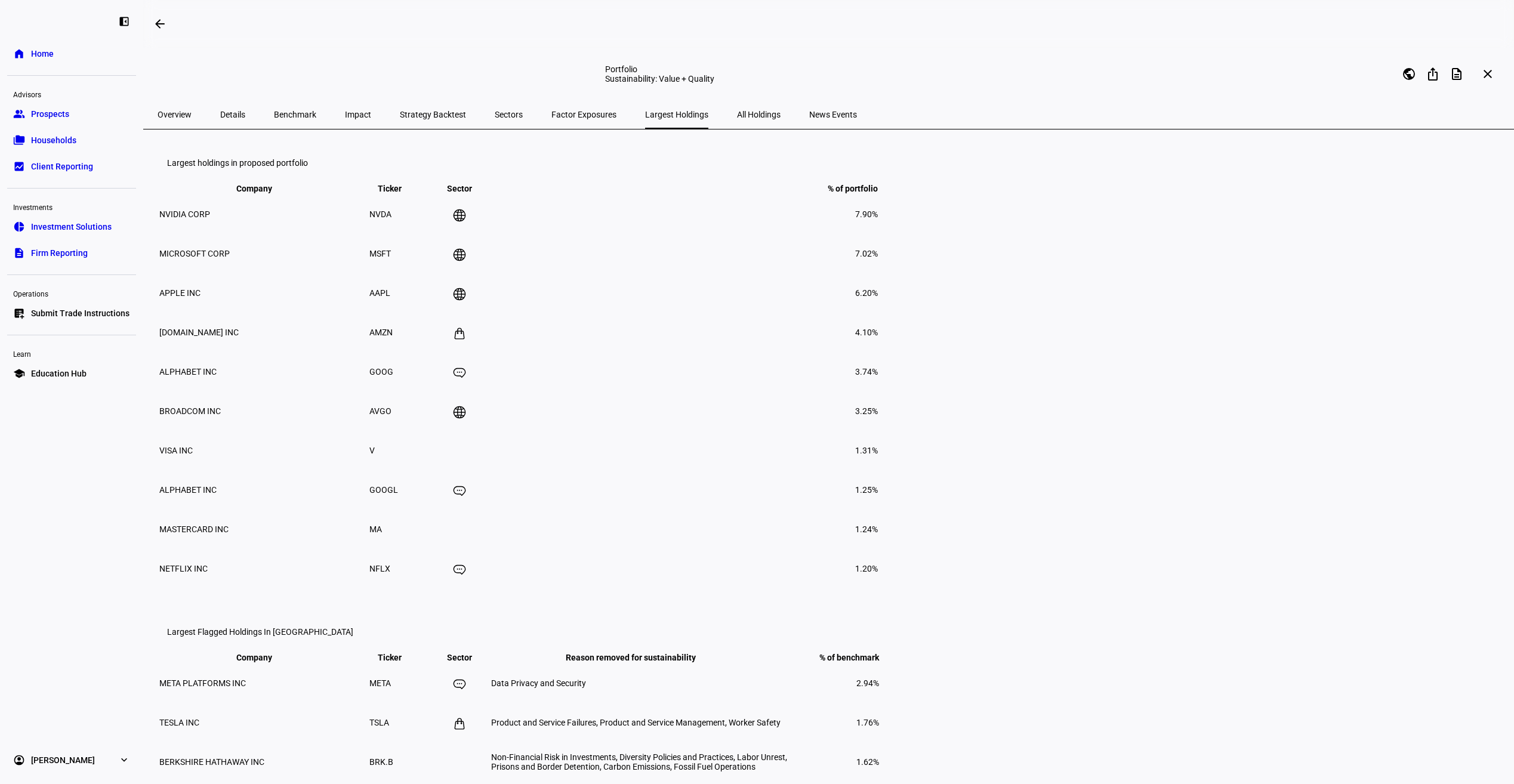
click at [737, 112] on span "All Holdings" at bounding box center [759, 115] width 44 height 9
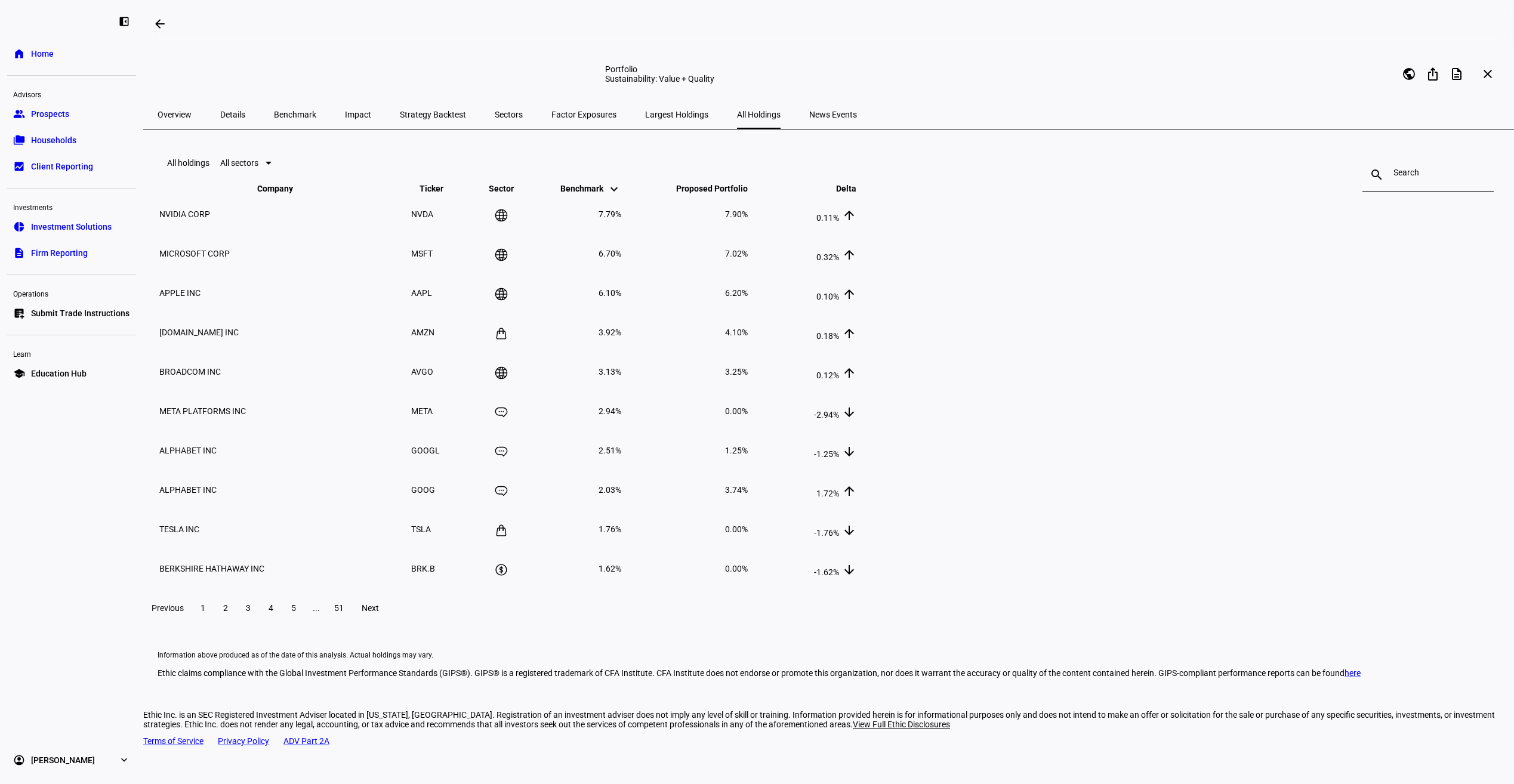
click at [181, 119] on span "Overview" at bounding box center [174, 115] width 34 height 9
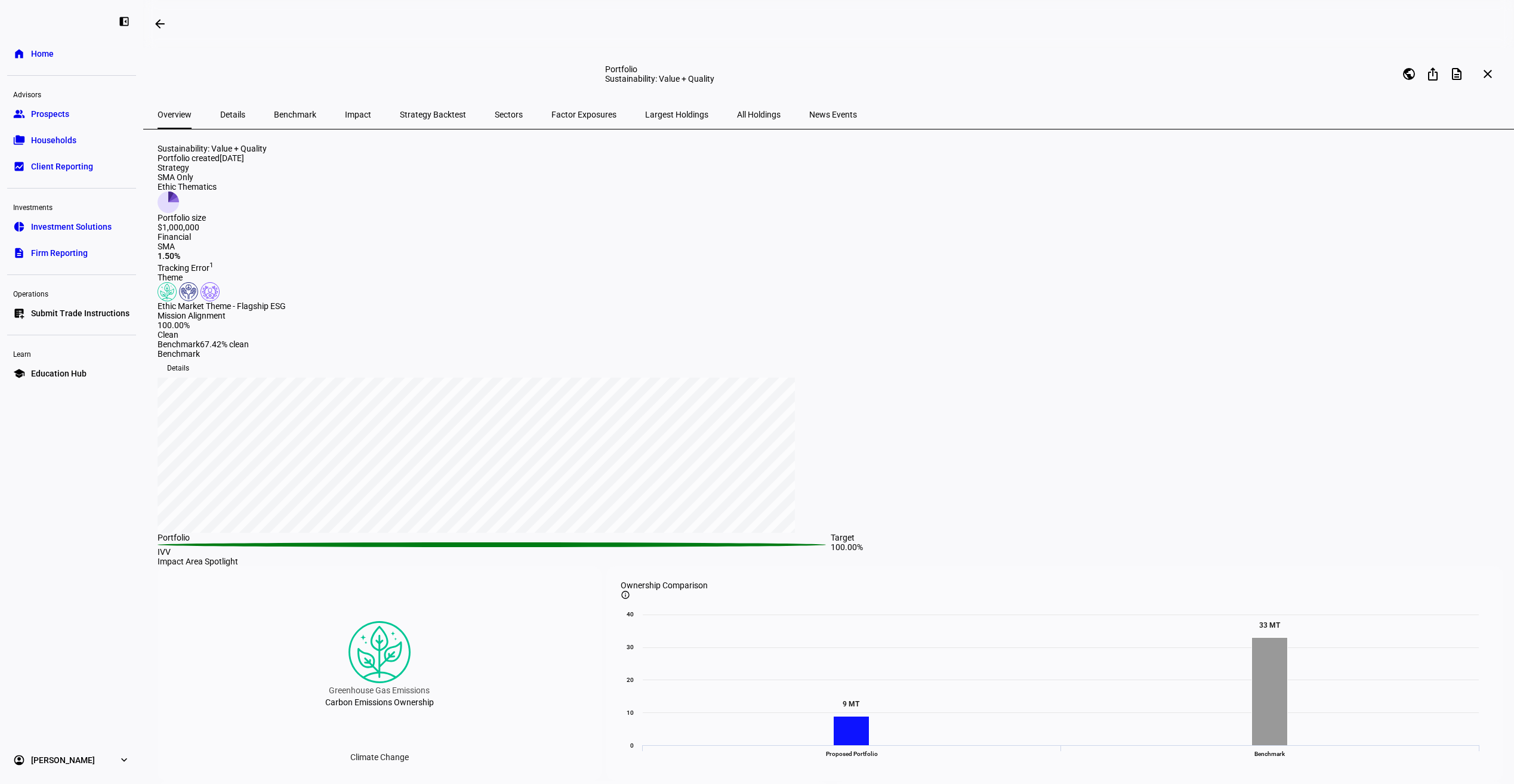
click at [227, 116] on span "Details" at bounding box center [232, 115] width 25 height 9
